Goal: Find specific page/section: Find specific page/section

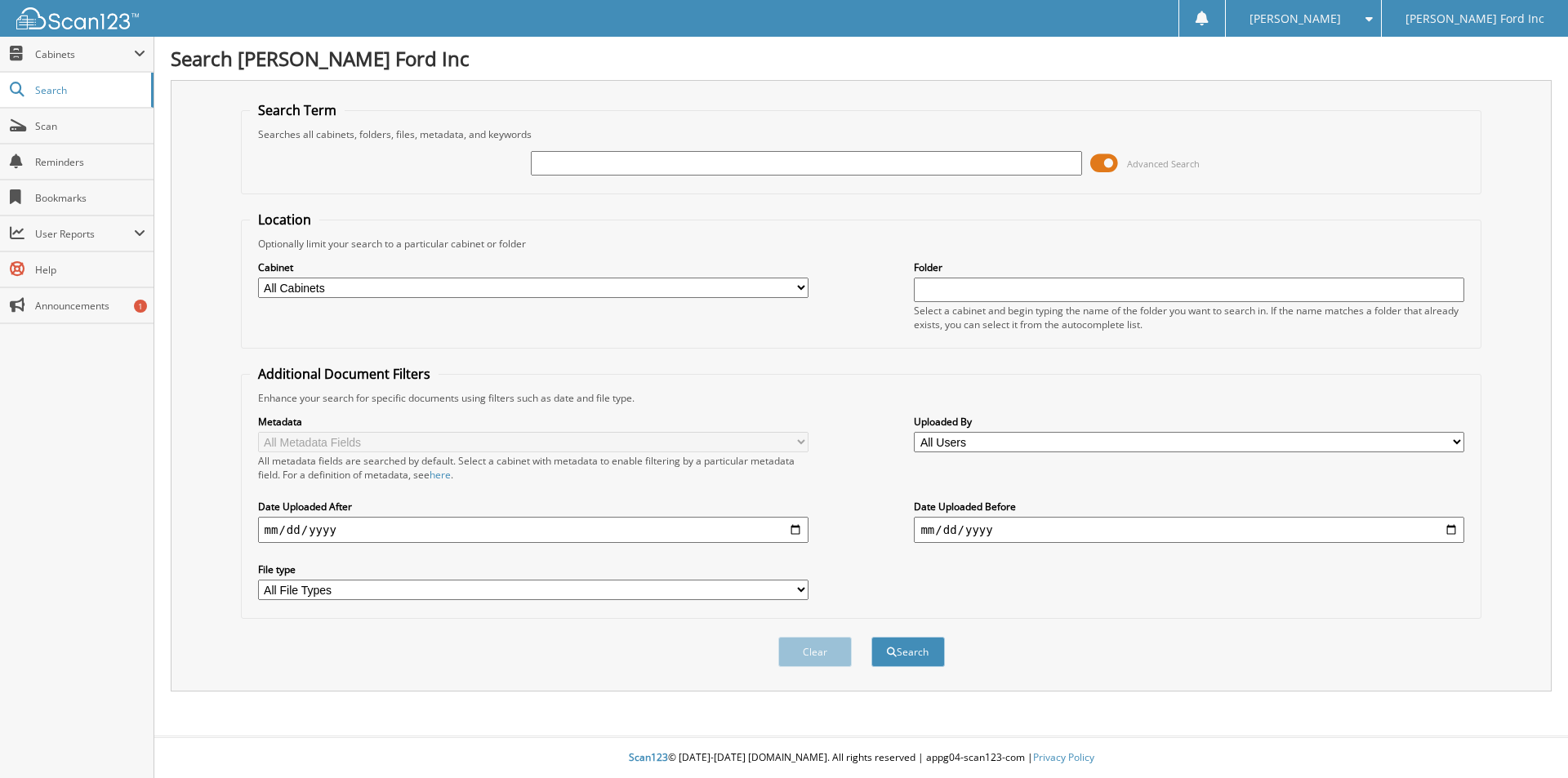
click at [626, 167] on input "text" at bounding box center [806, 163] width 550 height 25
type input "K02807"
click at [799, 290] on select "All Cabinets FLEET(21) FLEET(22) FLEET(23) FLEET(24) PARTS SERVICE RO" at bounding box center [533, 288] width 550 height 20
click at [77, 120] on span "Scan" at bounding box center [90, 126] width 110 height 14
click at [413, 289] on select "All Cabinets FLEET(21) FLEET(22) FLEET(23) FLEET(24) PARTS SERVICE RO" at bounding box center [533, 288] width 550 height 20
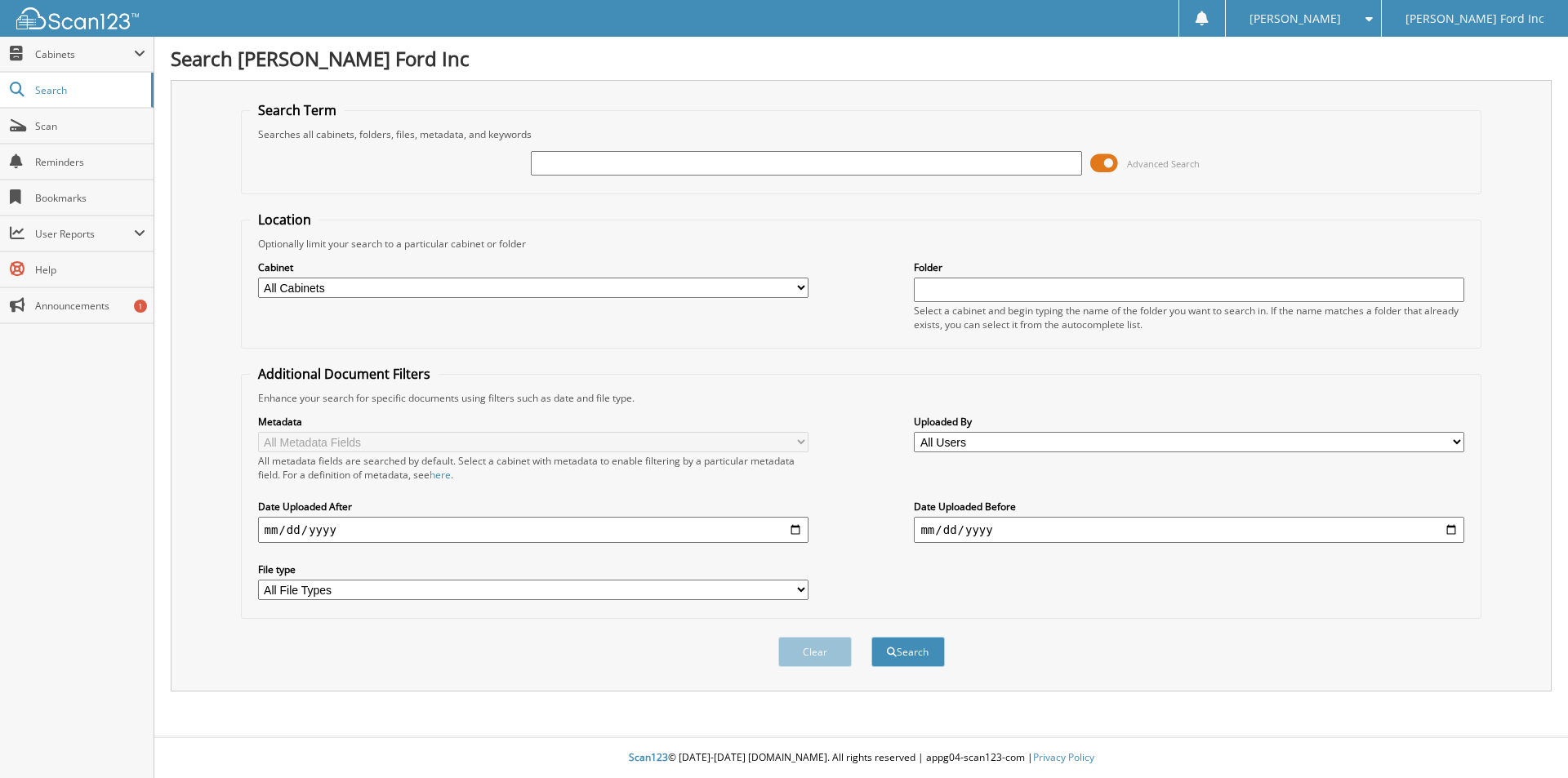
click at [258, 277] on select "All Cabinets FLEET(21) FLEET(22) FLEET(23) FLEET(24) PARTS SERVICE RO" at bounding box center [533, 288] width 550 height 20
click at [606, 172] on input "text" at bounding box center [806, 163] width 550 height 25
type input "K02807"
click at [1100, 160] on span at bounding box center [1104, 163] width 28 height 25
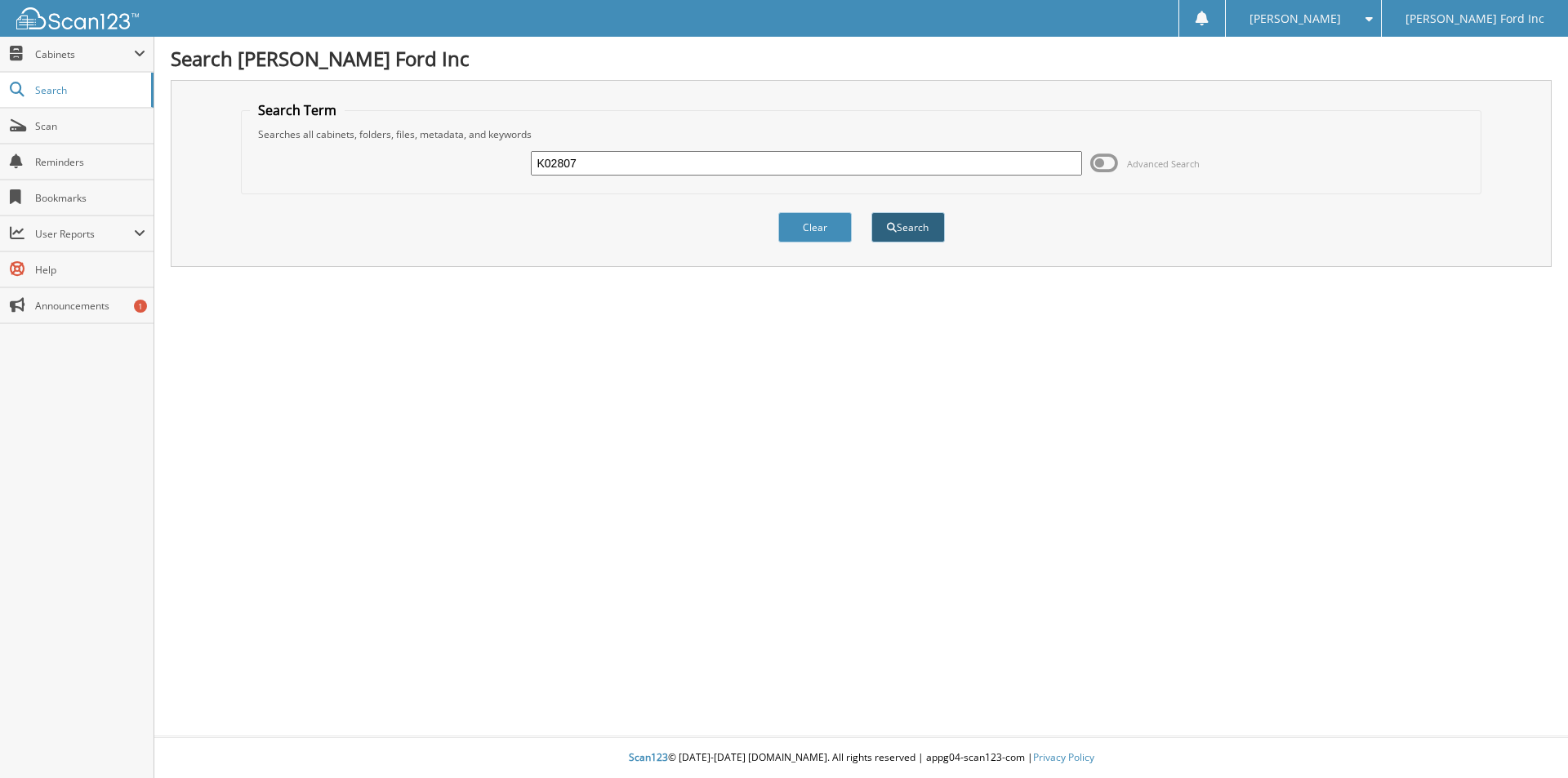
click at [917, 232] on button "Search" at bounding box center [908, 227] width 73 height 30
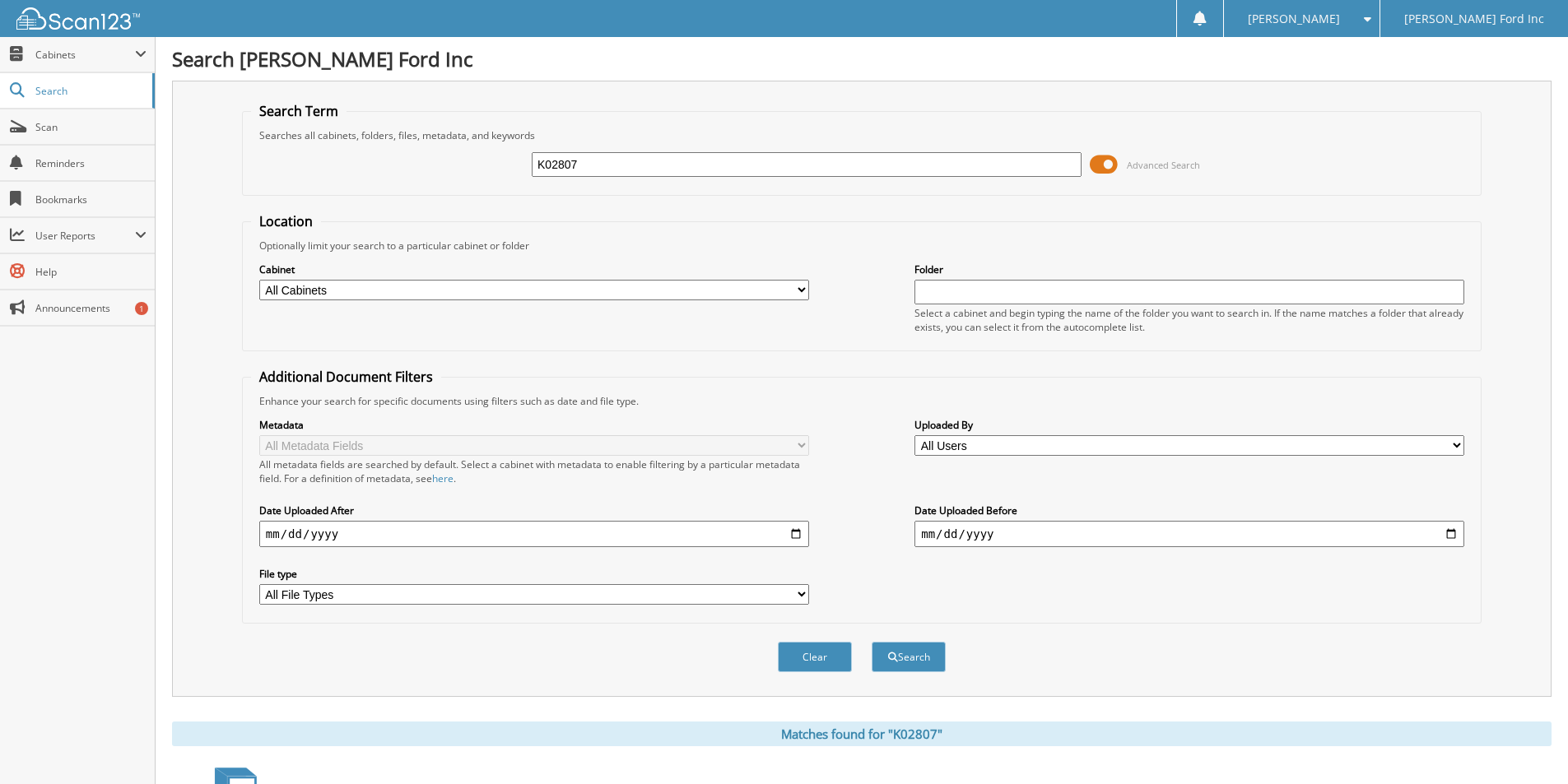
click at [1109, 164] on span at bounding box center [1104, 164] width 28 height 25
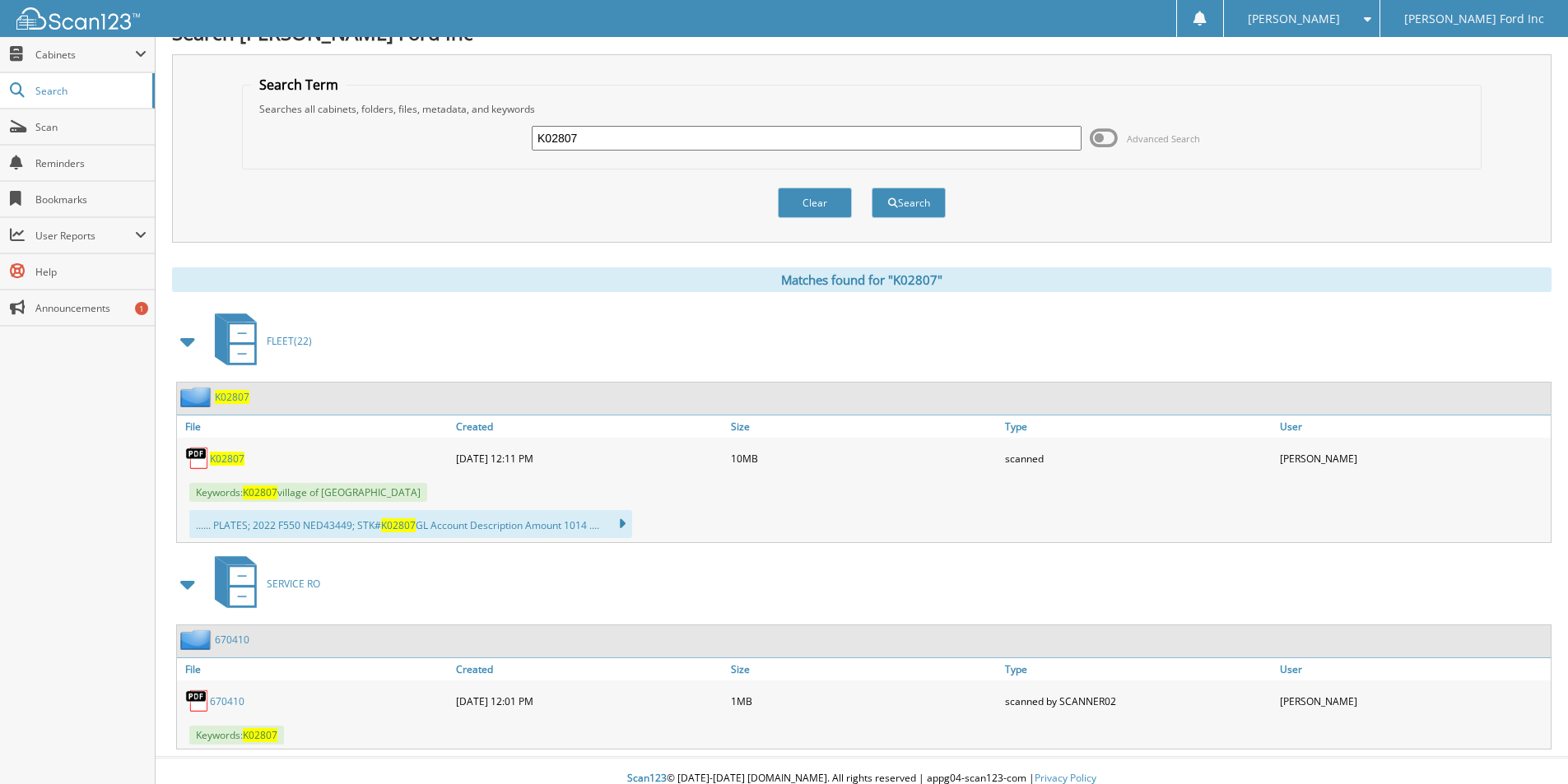
scroll to position [41, 0]
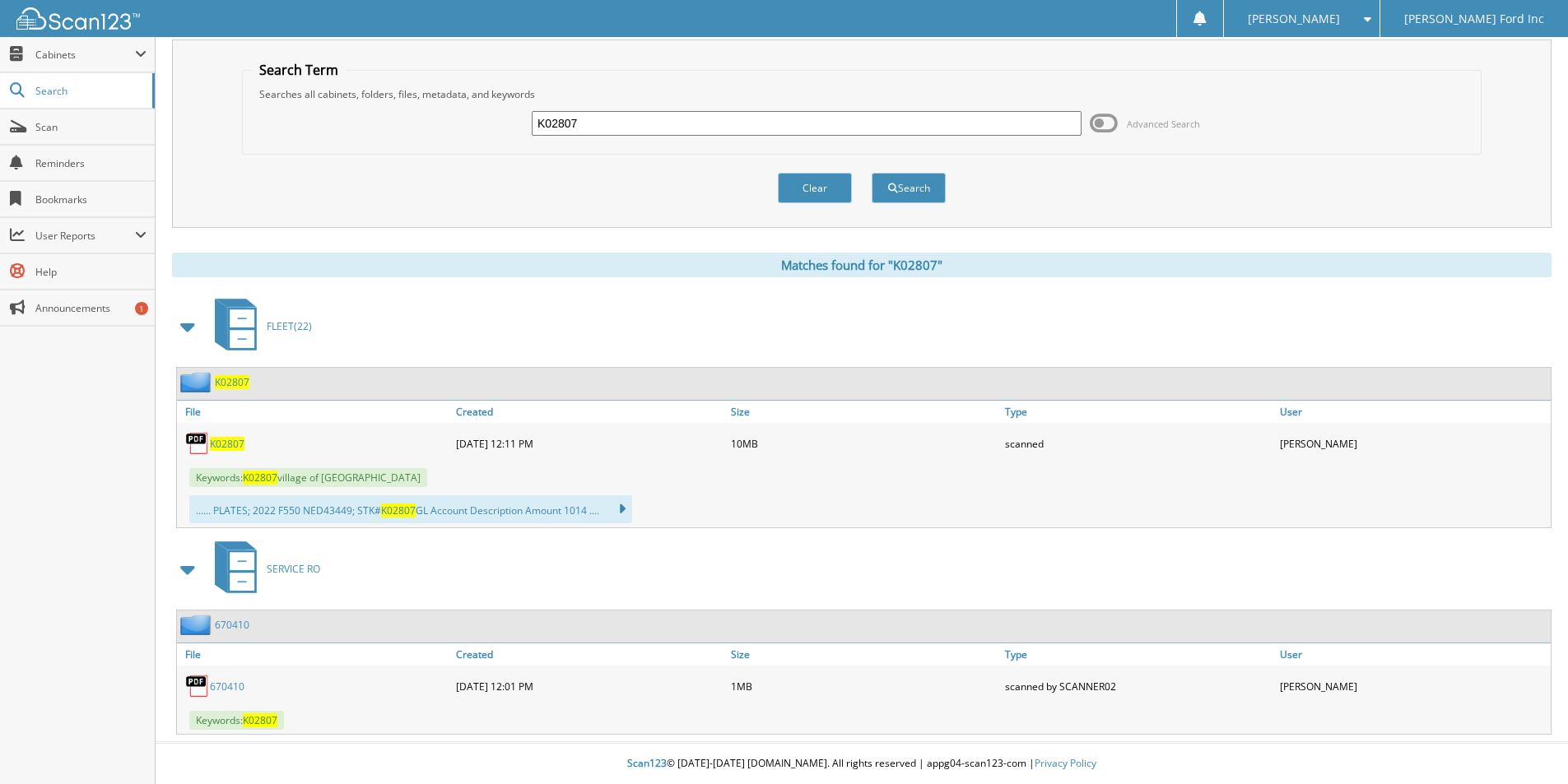
click at [228, 441] on span "K02807" at bounding box center [227, 443] width 34 height 14
